Goal: Find specific page/section: Find specific page/section

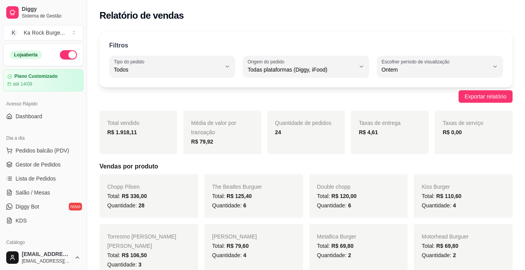
select select "ALL"
select select "1"
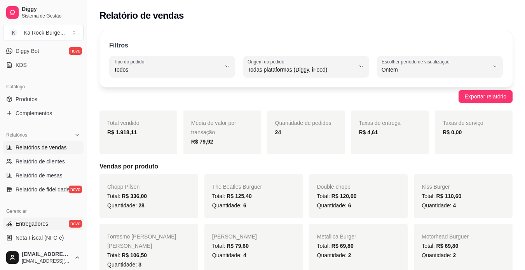
drag, startPoint x: 0, startPoint y: 157, endPoint x: 76, endPoint y: 225, distance: 102.4
click at [76, 225] on div "Loja aberta Plano Customizado até 14/09 Acesso Rápido Dashboard Dia a dia Pedid…" at bounding box center [43, 144] width 87 height 201
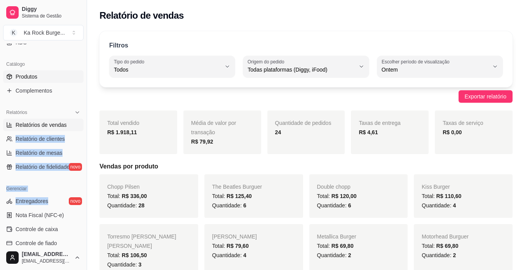
scroll to position [194, 0]
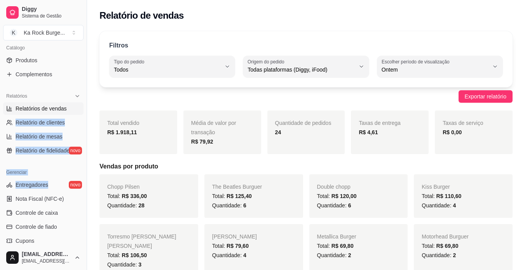
click at [84, 164] on button "Toggle Sidebar" at bounding box center [87, 135] width 6 height 270
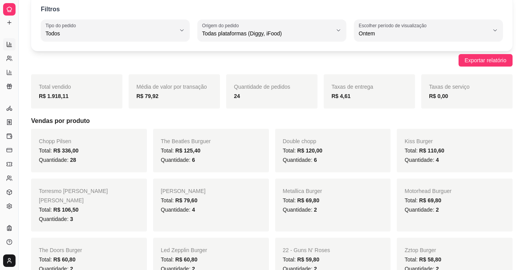
scroll to position [0, 0]
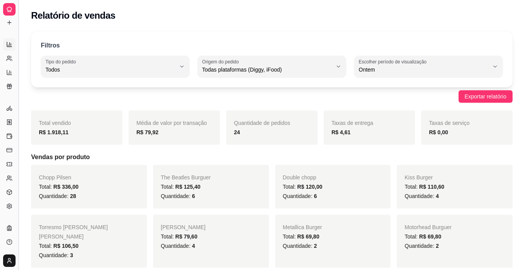
click at [17, 33] on button "Toggle Sidebar" at bounding box center [18, 135] width 6 height 270
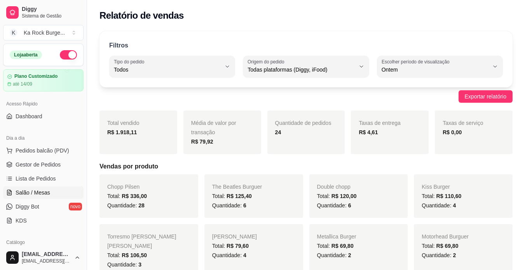
click at [29, 194] on span "Salão / Mesas" at bounding box center [33, 193] width 35 height 8
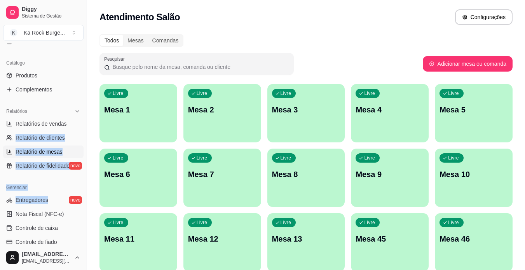
scroll to position [180, 0]
click at [48, 126] on span "Relatórios de vendas" at bounding box center [41, 123] width 51 height 8
select select "ALL"
select select "0"
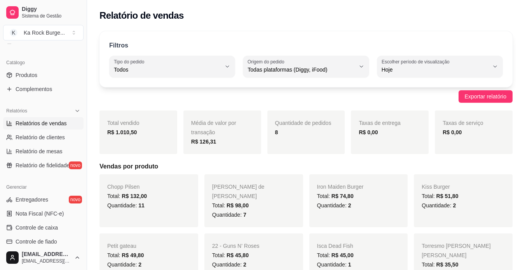
click at [249, 25] on div "Relatório de vendas" at bounding box center [306, 13] width 438 height 26
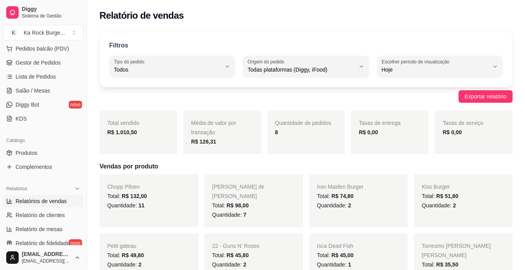
scroll to position [87, 0]
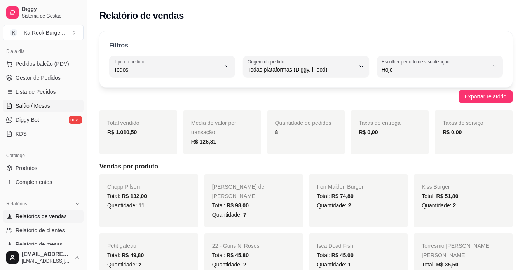
click at [57, 107] on link "Salão / Mesas" at bounding box center [43, 105] width 80 height 12
